Goal: Register for event/course

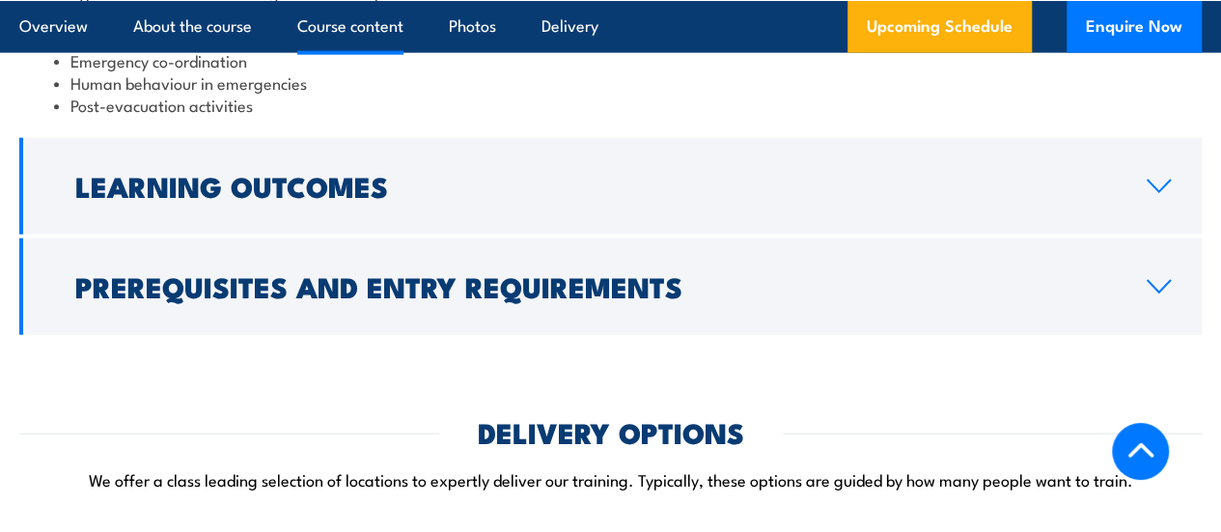
scroll to position [2267, 0]
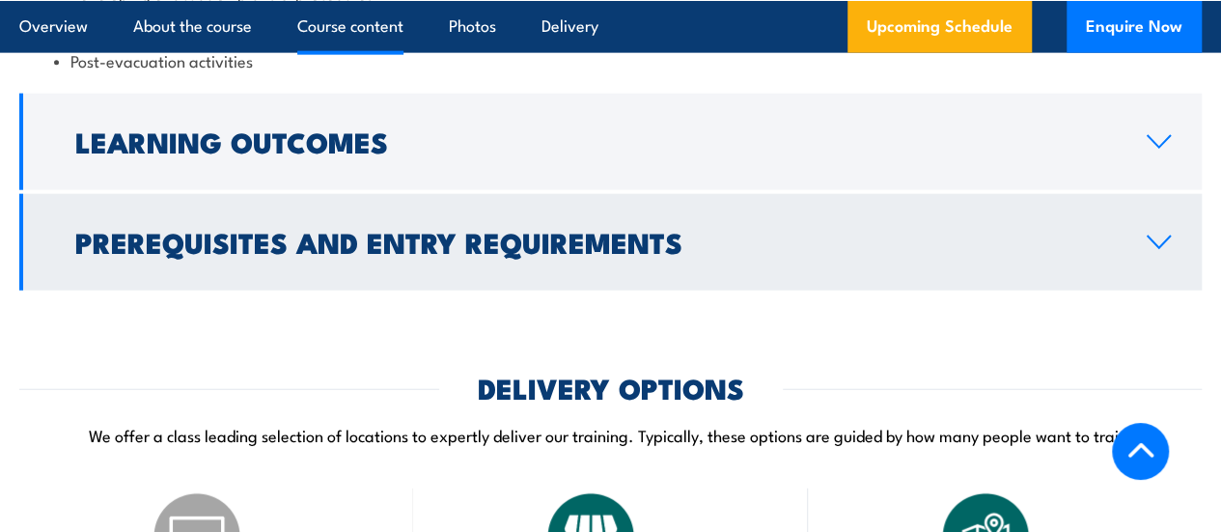
click at [740, 254] on h2 "Prerequisites and Entry Requirements" at bounding box center [595, 241] width 1041 height 25
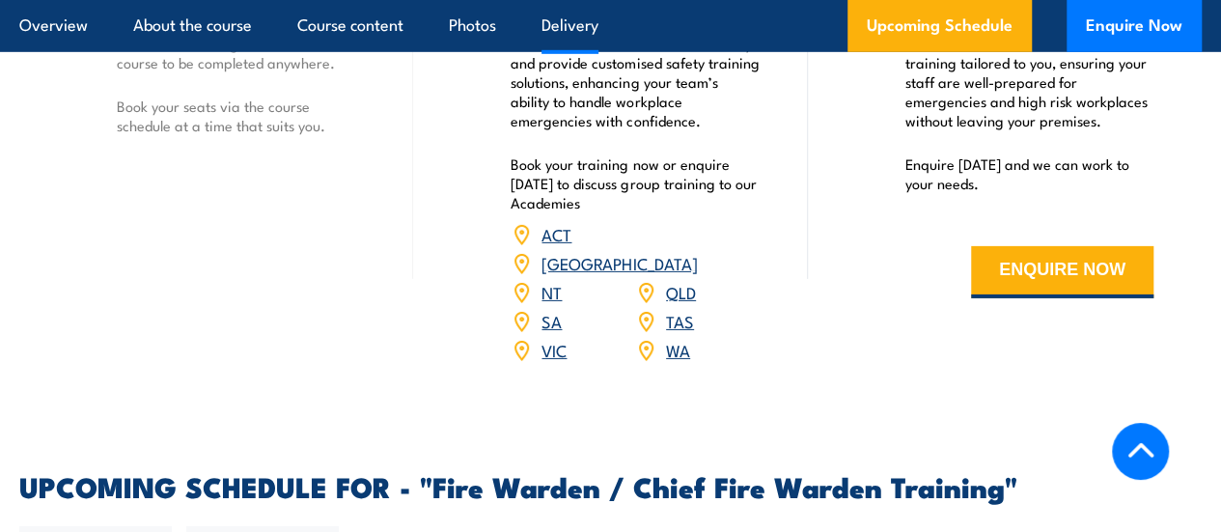
scroll to position [2997, 0]
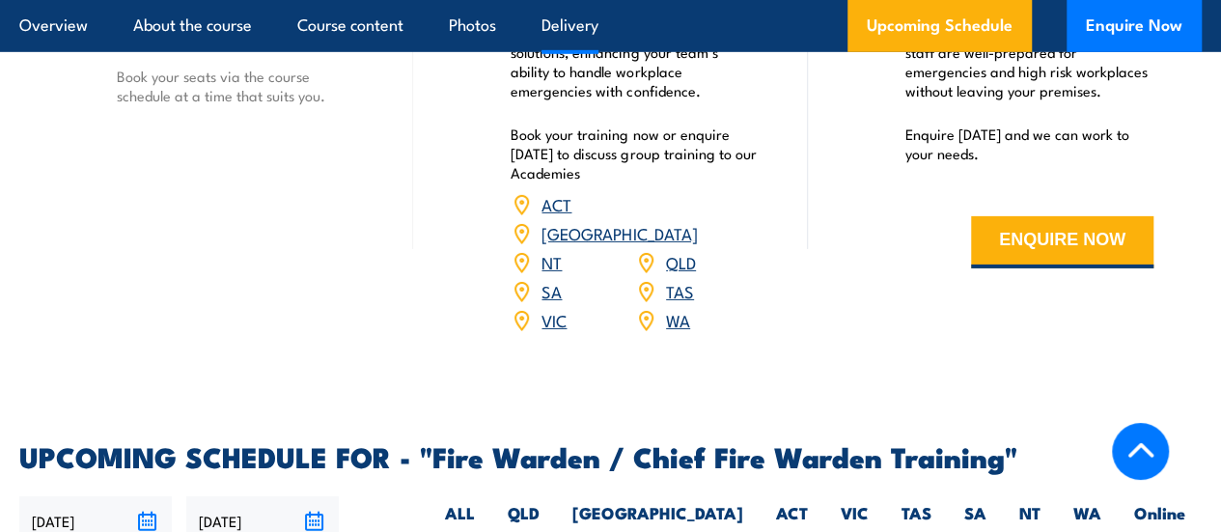
click at [672, 273] on link "QLD" at bounding box center [681, 261] width 30 height 23
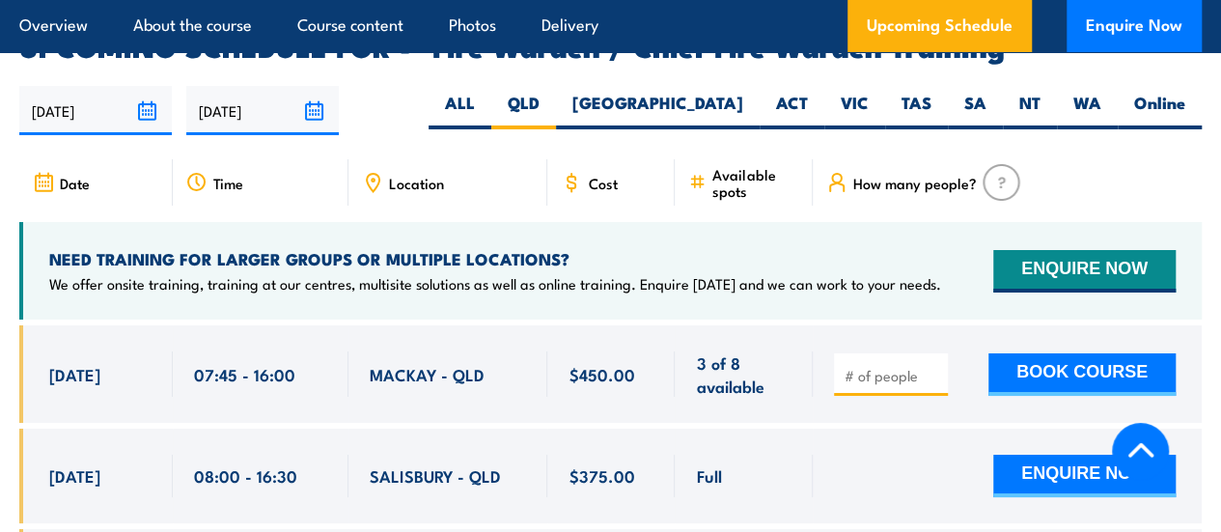
scroll to position [3283, 0]
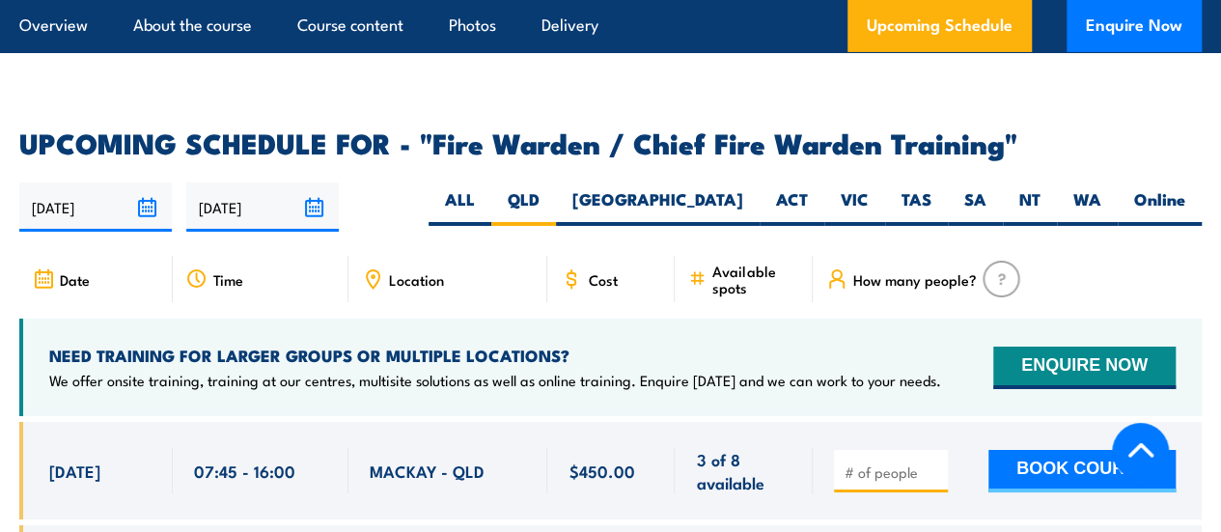
click at [409, 288] on span "Location" at bounding box center [416, 279] width 55 height 16
click at [315, 223] on input "02/03/2026" at bounding box center [262, 206] width 153 height 49
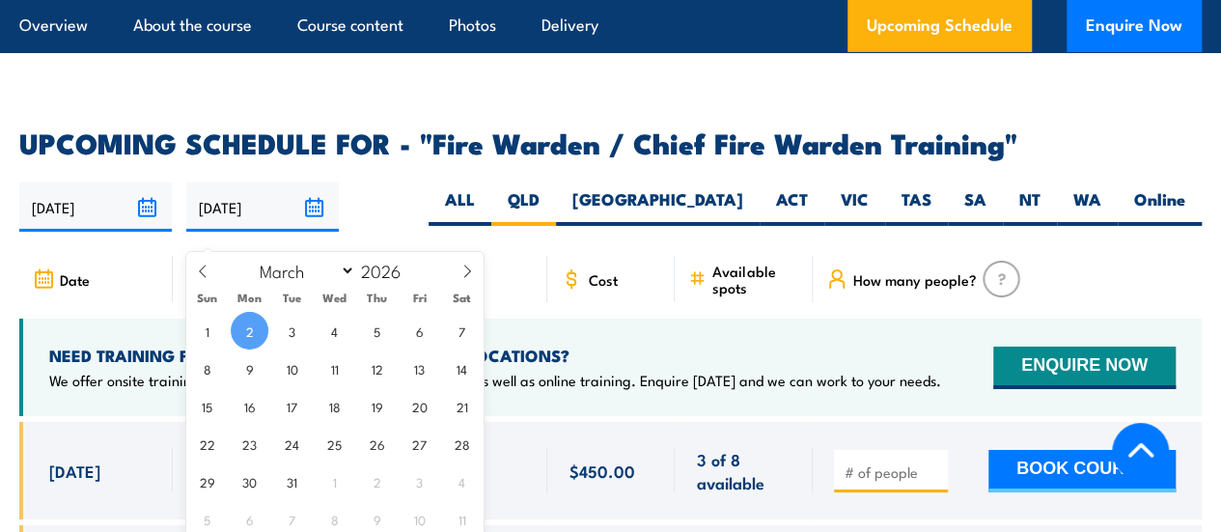
click at [411, 209] on div "03/09/2025 02/03/2026" at bounding box center [610, 206] width 1183 height 49
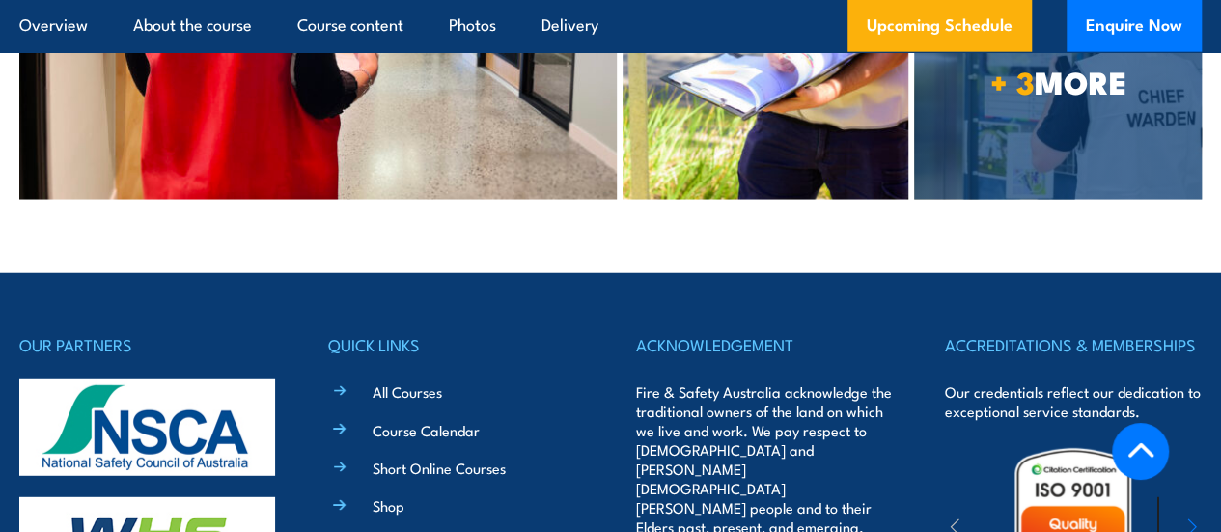
scroll to position [6373, 0]
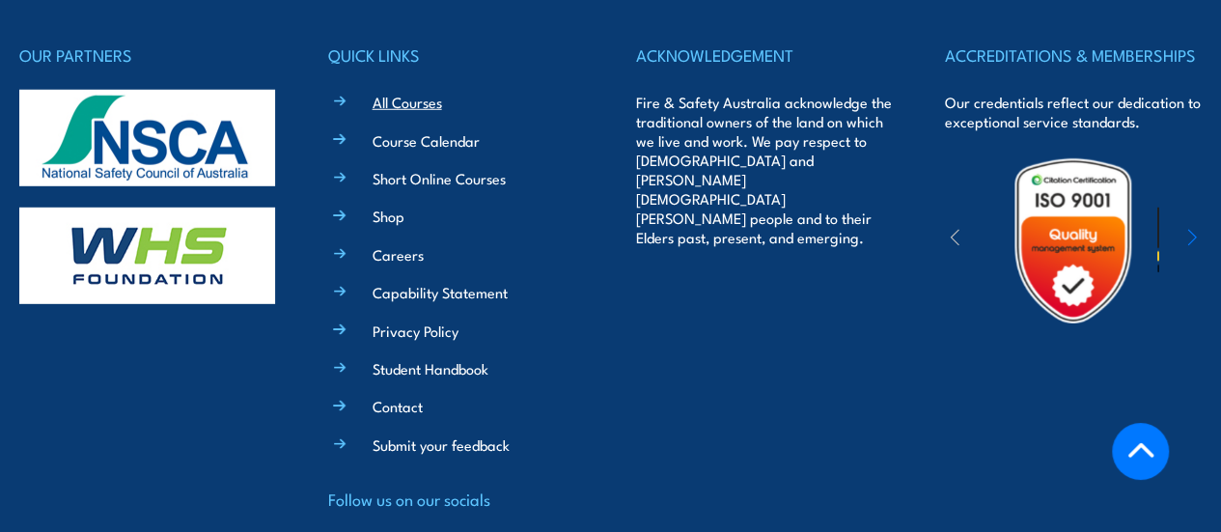
click at [422, 92] on link "All Courses" at bounding box center [408, 102] width 70 height 20
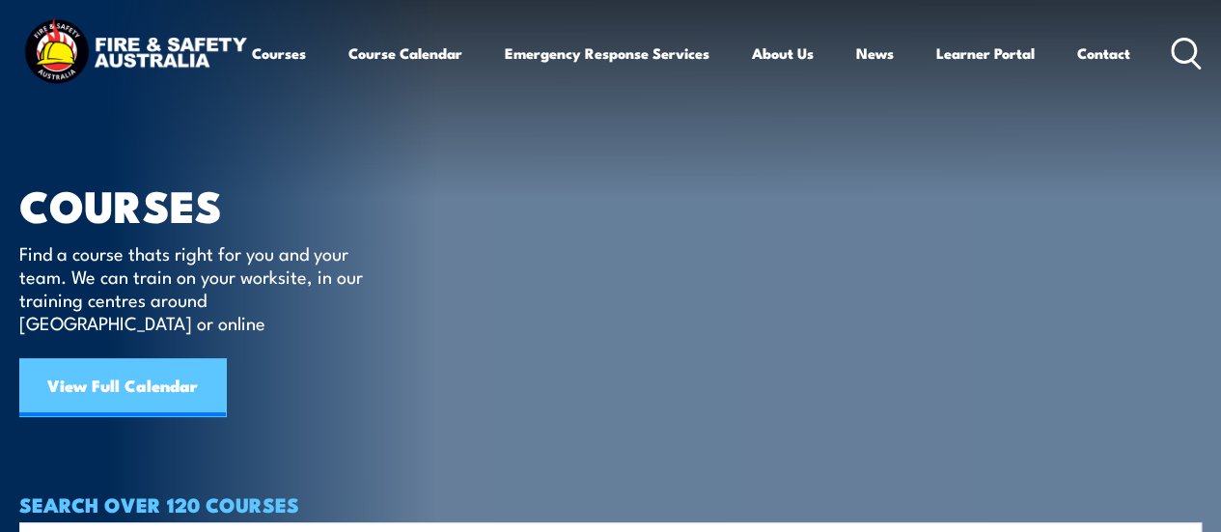
click at [178, 358] on link "View Full Calendar" at bounding box center [122, 387] width 207 height 58
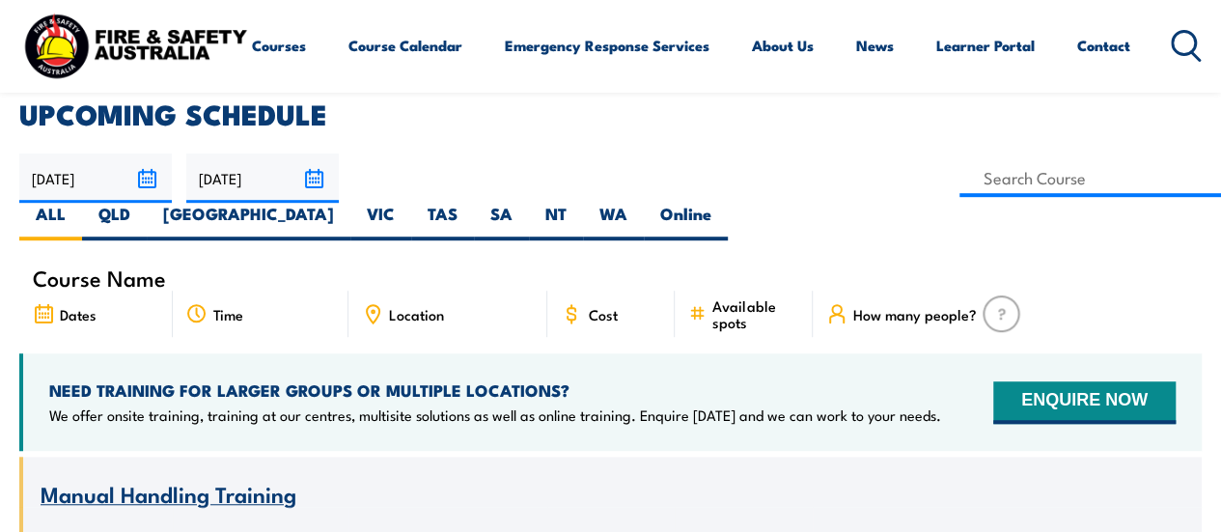
scroll to position [386, 0]
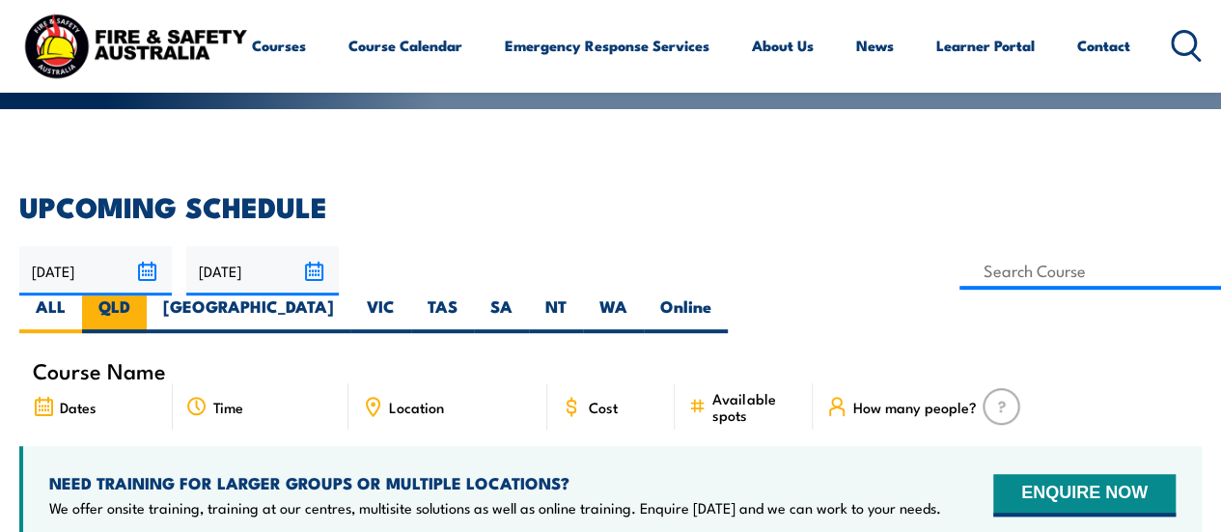
click at [147, 295] on label "QLD" at bounding box center [114, 314] width 65 height 38
click at [143, 295] on input "QLD" at bounding box center [136, 301] width 13 height 13
radio input "true"
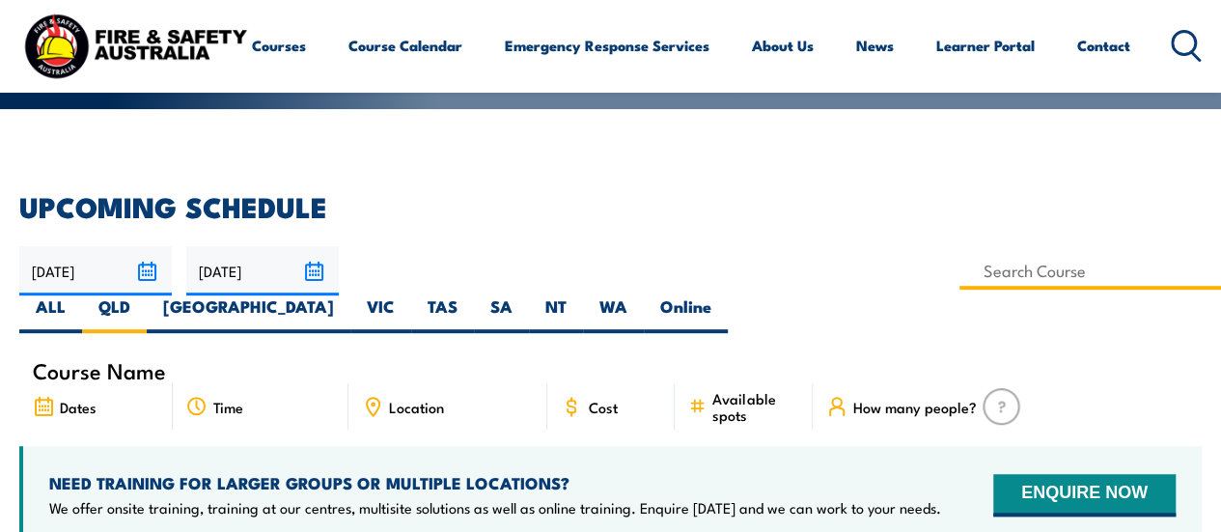
click at [960, 270] on input at bounding box center [1091, 271] width 262 height 38
click at [960, 270] on input "cairns" at bounding box center [1091, 271] width 262 height 38
type input "cairns"
